Goal: Check status: Check status

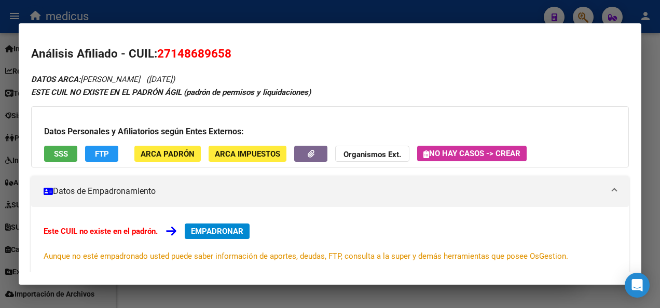
scroll to position [12, 0]
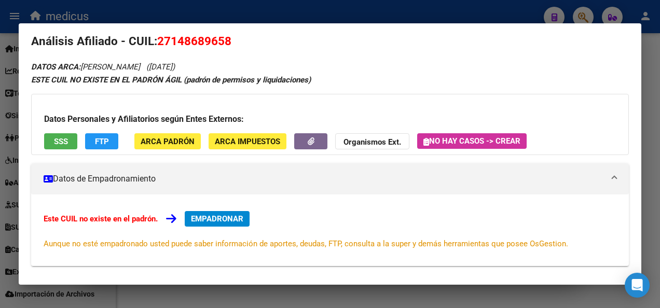
click at [524, 11] on div at bounding box center [330, 154] width 660 height 308
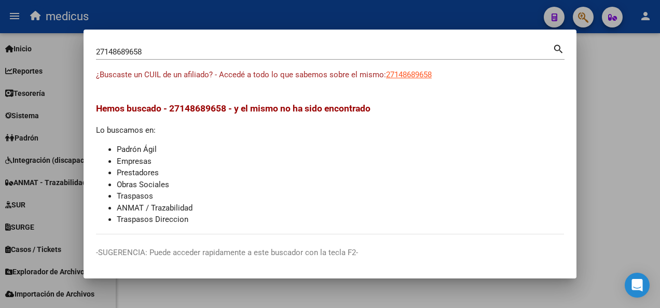
click at [584, 10] on div at bounding box center [330, 154] width 660 height 308
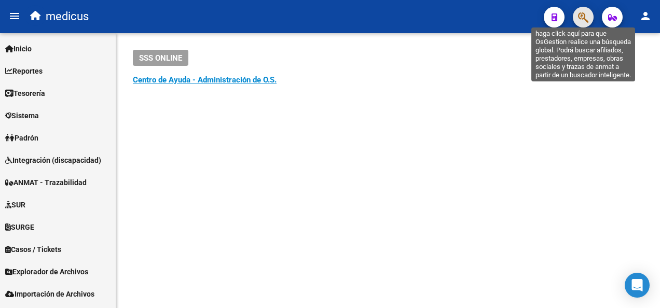
click at [581, 18] on icon "button" at bounding box center [583, 17] width 10 height 12
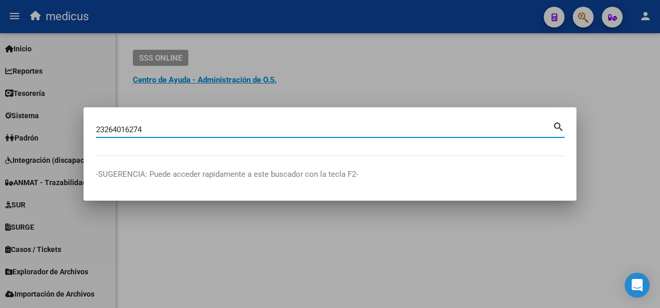
type input "23264016274"
drag, startPoint x: 569, startPoint y: 122, endPoint x: 553, endPoint y: 131, distance: 17.6
click at [553, 131] on mat-dialog-content "23264016274 Buscar (apellido, dni, [PERSON_NAME], [PERSON_NAME], cuit, obra soc…" at bounding box center [330, 138] width 493 height 36
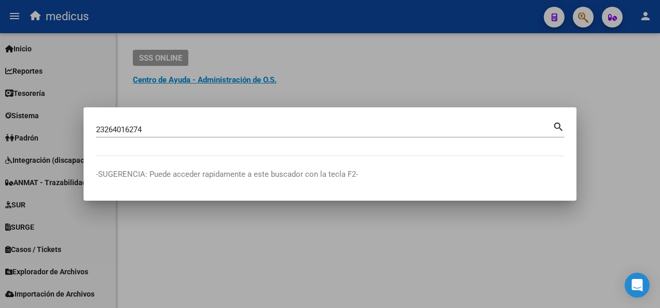
click at [553, 131] on mat-icon "search" at bounding box center [559, 126] width 12 height 12
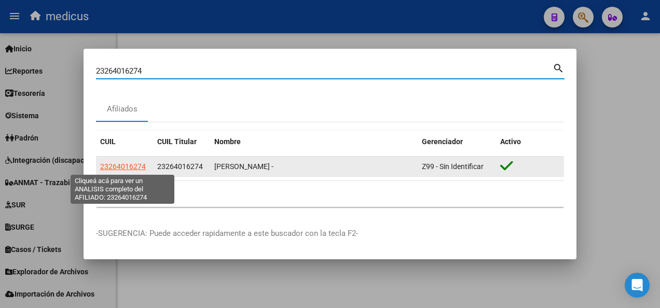
click at [122, 167] on span "23264016274" at bounding box center [123, 166] width 46 height 8
type textarea "23264016274"
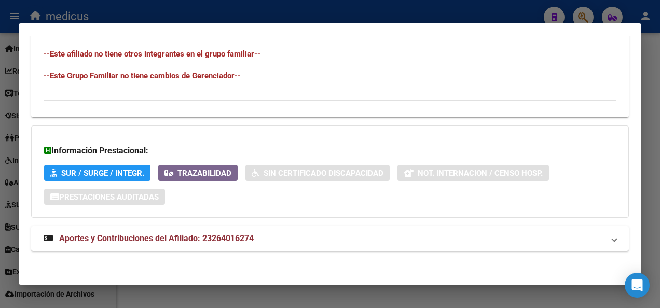
scroll to position [644, 0]
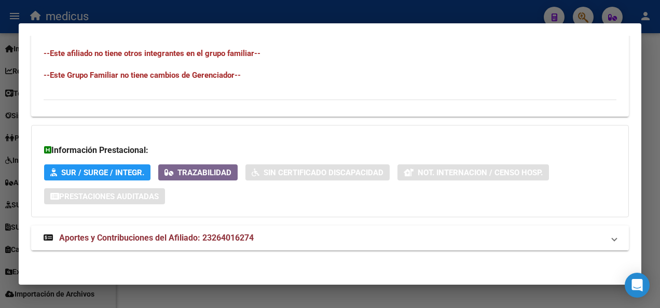
click at [78, 238] on span "Aportes y Contribuciones del Afiliado: 23264016274" at bounding box center [156, 238] width 195 height 10
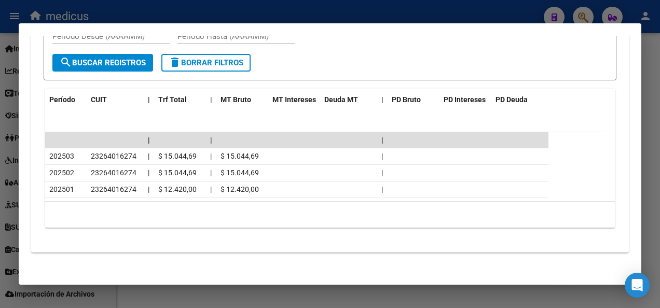
scroll to position [987, 0]
